Goal: Find specific page/section: Find specific page/section

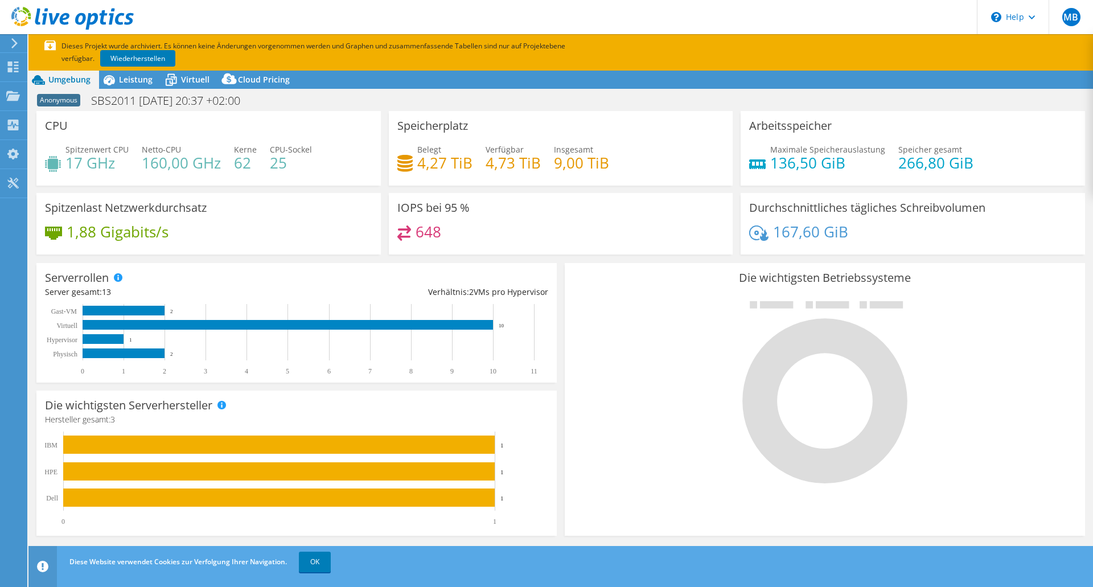
select select "USD"
click at [133, 84] on span "Leistung" at bounding box center [136, 79] width 34 height 11
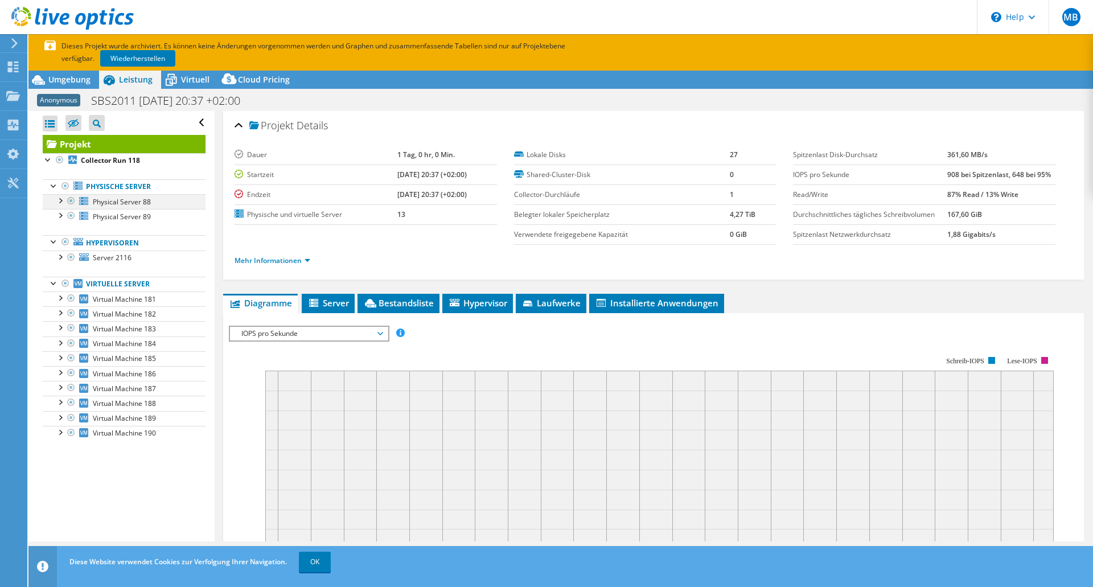
click at [63, 201] on div at bounding box center [59, 199] width 11 height 11
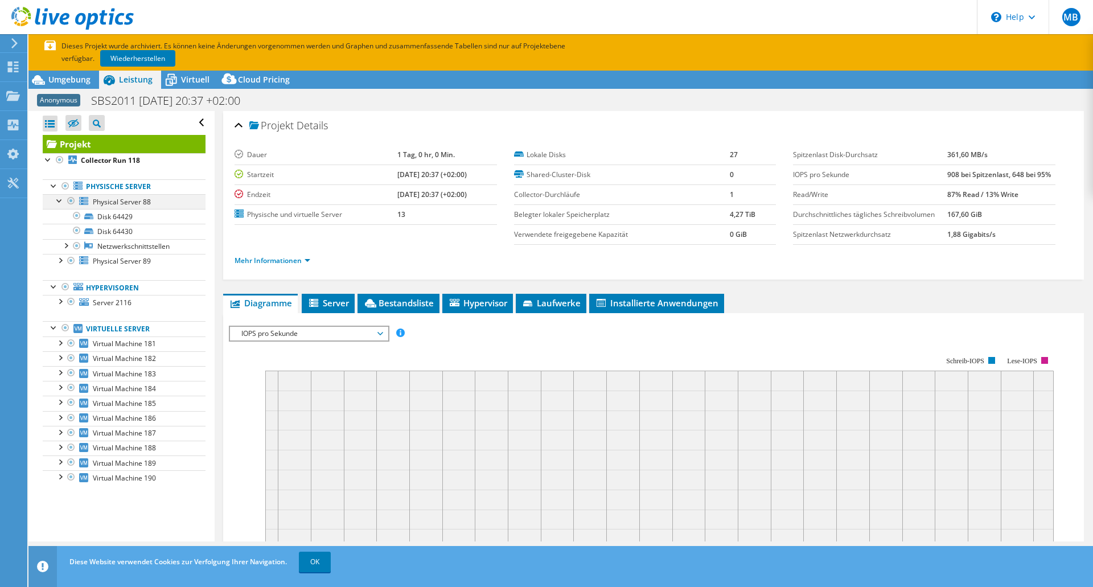
click at [63, 201] on div at bounding box center [59, 199] width 11 height 11
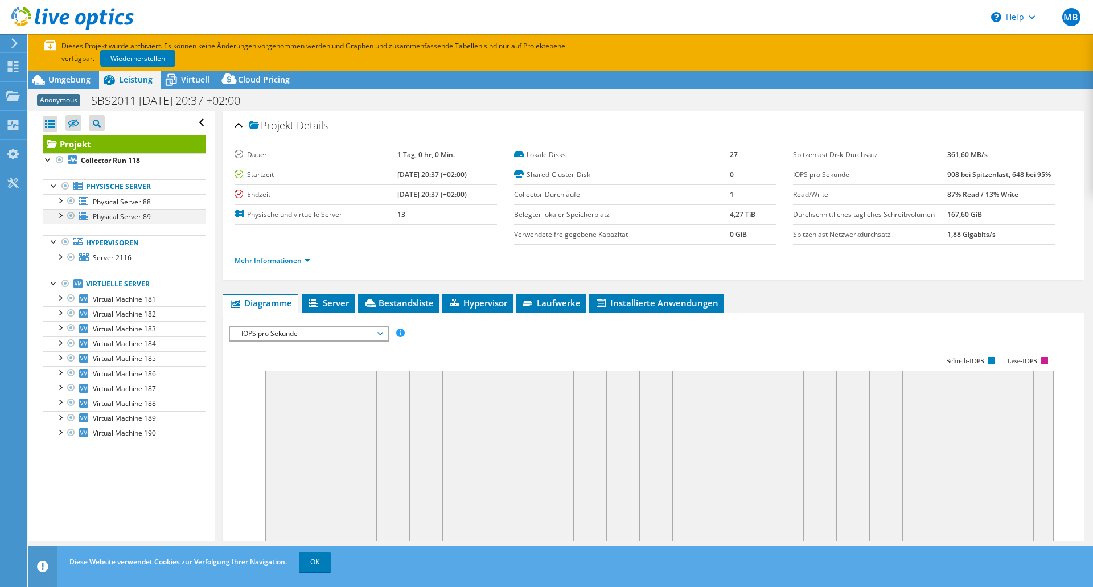
click at [62, 215] on div at bounding box center [59, 214] width 11 height 11
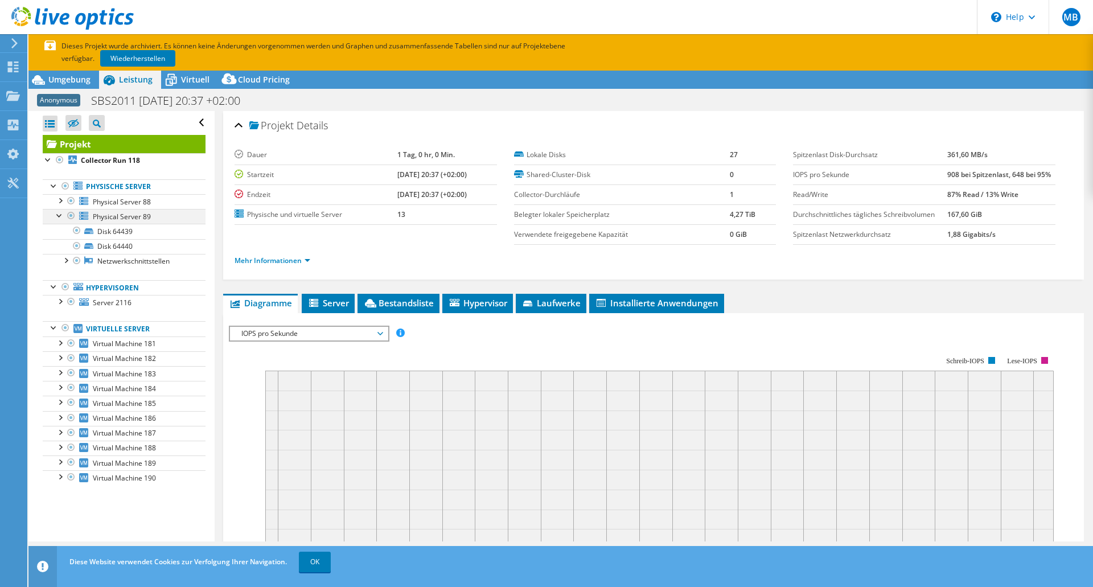
click at [62, 215] on div at bounding box center [59, 214] width 11 height 11
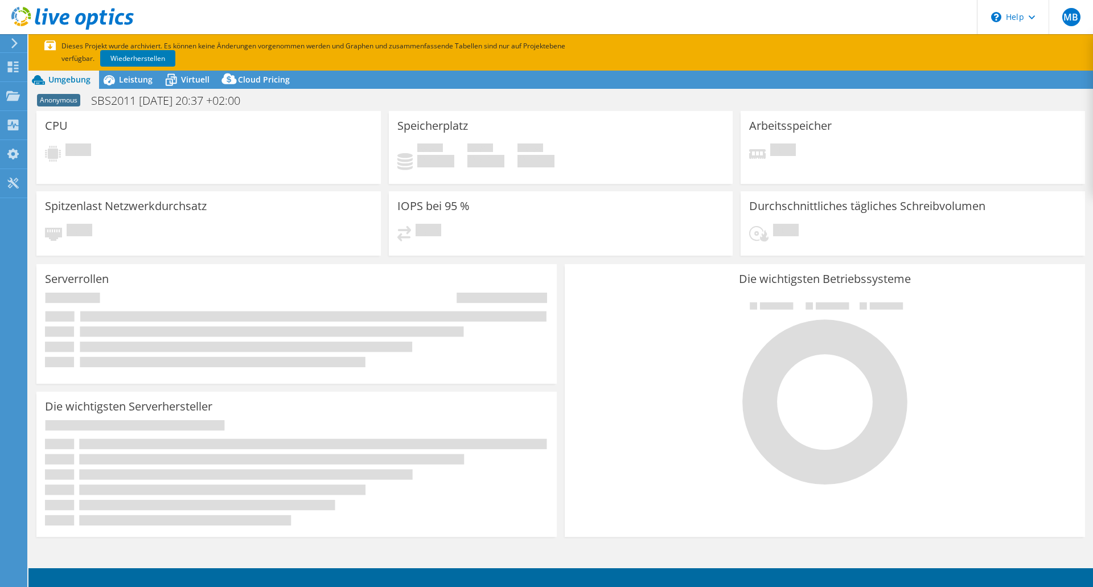
select select "USD"
